Goal: Information Seeking & Learning: Learn about a topic

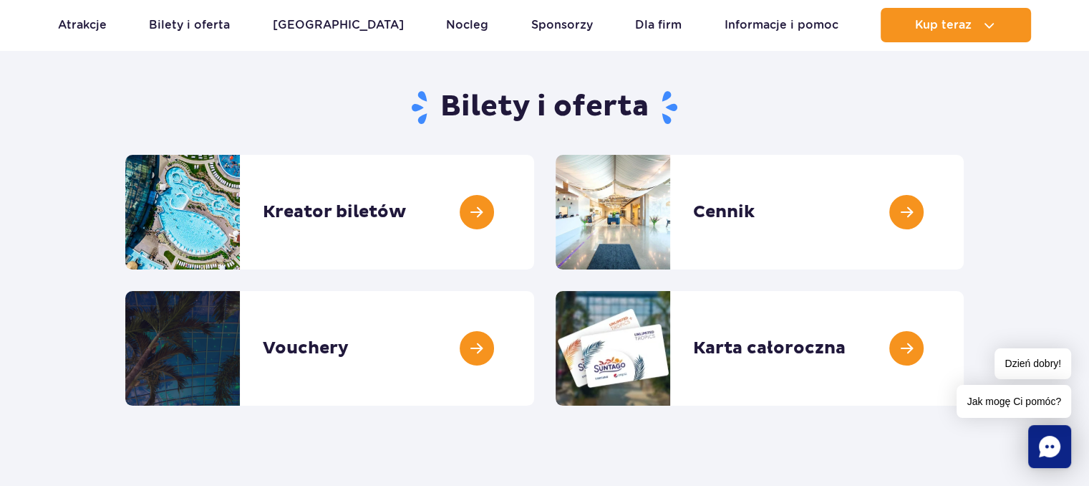
scroll to position [121, 0]
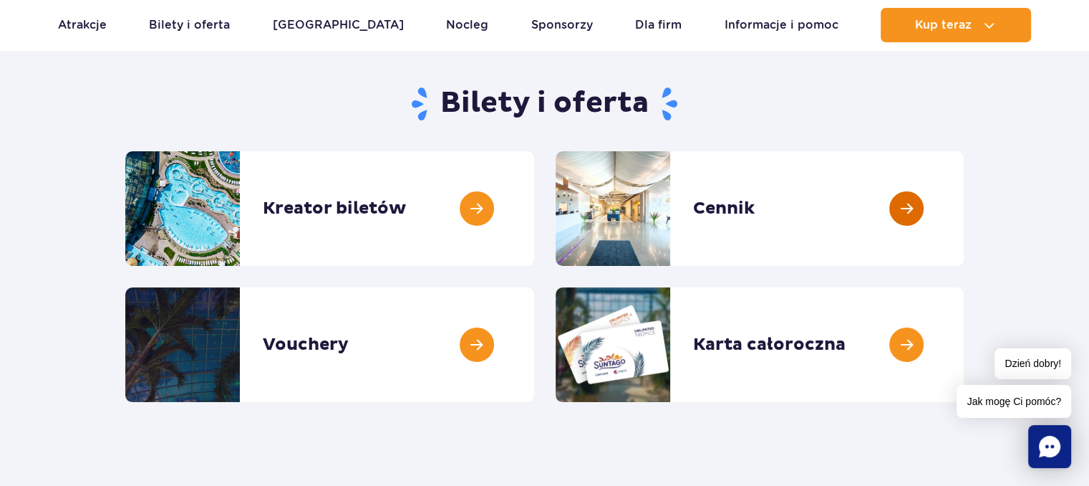
click at [964, 199] on link at bounding box center [964, 208] width 0 height 115
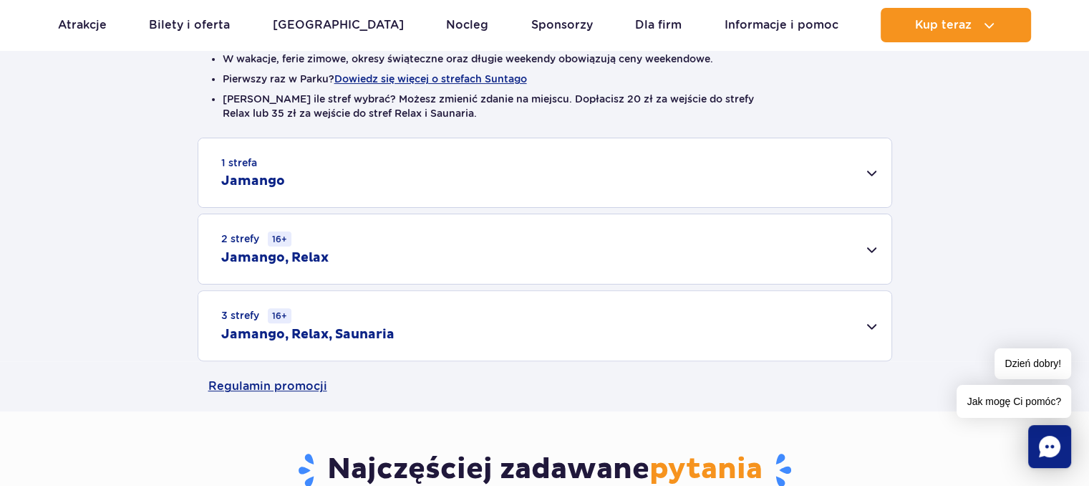
scroll to position [399, 0]
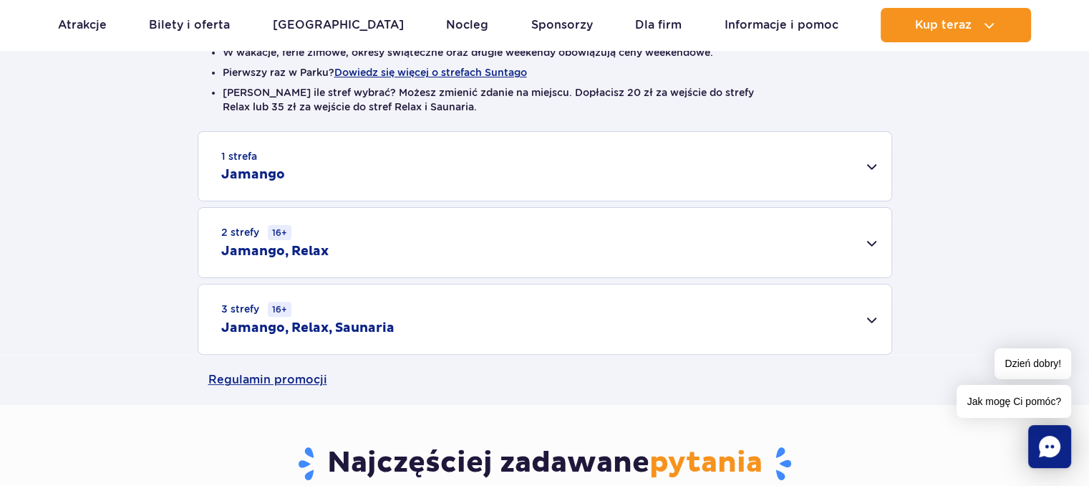
click at [872, 166] on div "1 strefa Jamango" at bounding box center [544, 166] width 693 height 69
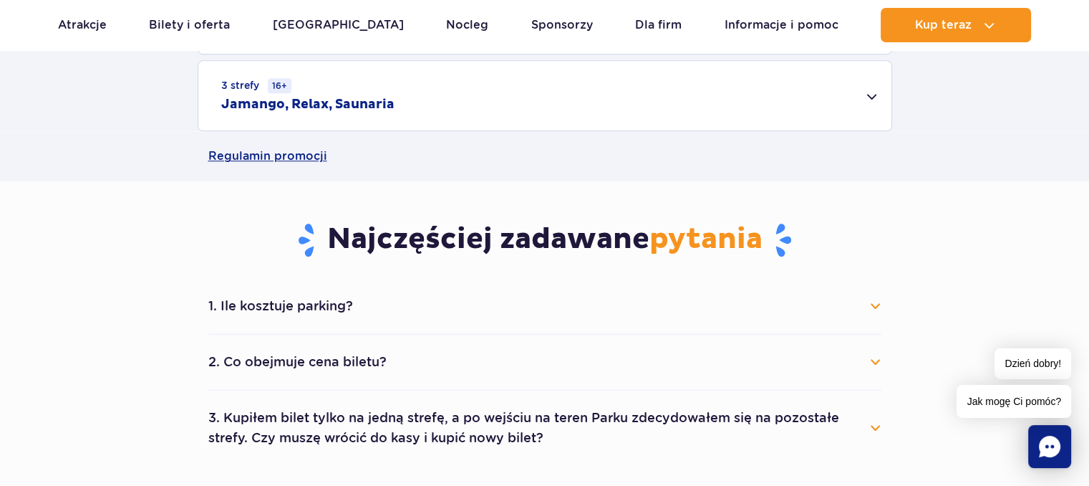
scroll to position [1347, 0]
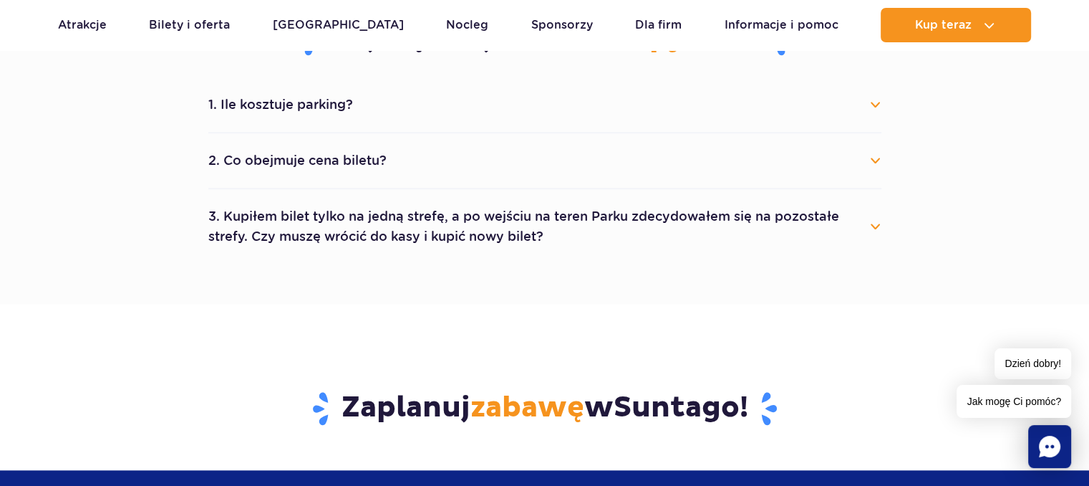
click at [879, 109] on button "1. Ile kosztuje parking?" at bounding box center [544, 105] width 673 height 32
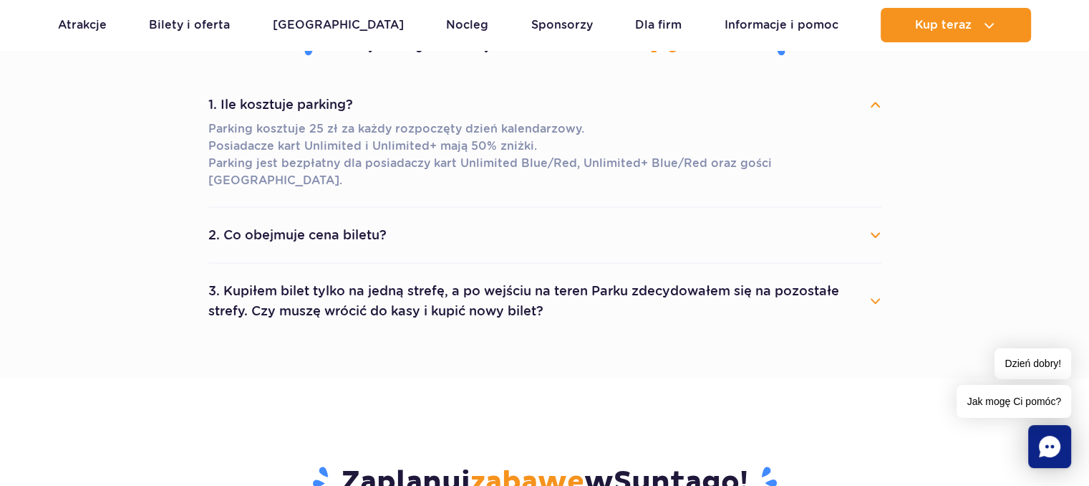
click at [871, 219] on button "2. Co obejmuje cena biletu?" at bounding box center [544, 235] width 673 height 32
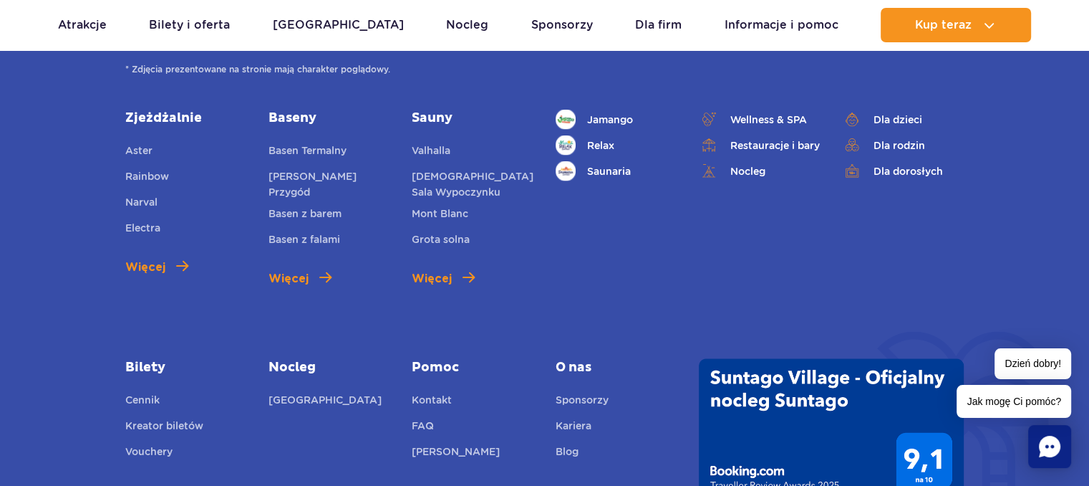
scroll to position [2676, 0]
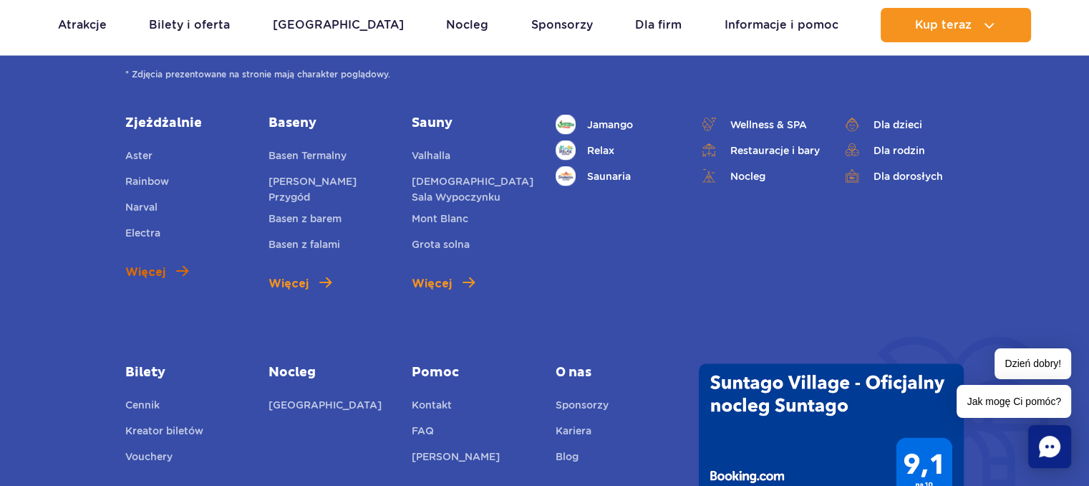
click at [153, 263] on span "Więcej" at bounding box center [145, 271] width 40 height 17
